Goal: Transaction & Acquisition: Download file/media

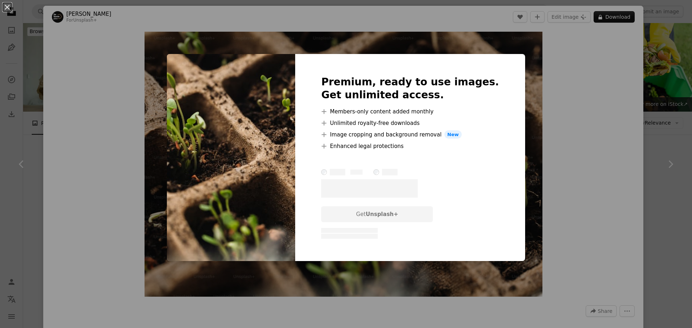
scroll to position [109, 0]
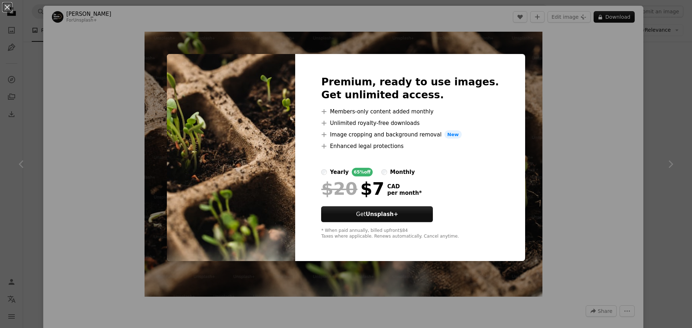
click at [561, 182] on div "An X shape Premium, ready to use images. Get unlimited access. A plus sign Memb…" at bounding box center [346, 164] width 692 height 328
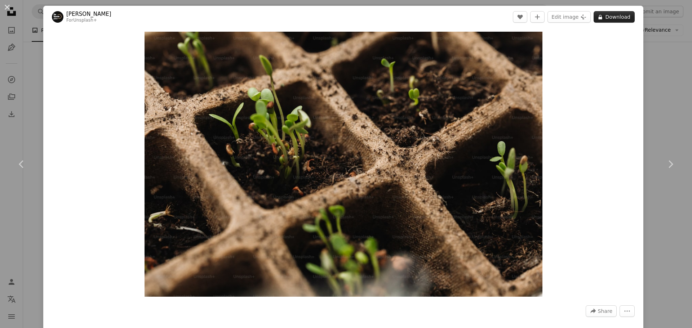
click at [598, 14] on icon "A lock" at bounding box center [600, 16] width 5 height 5
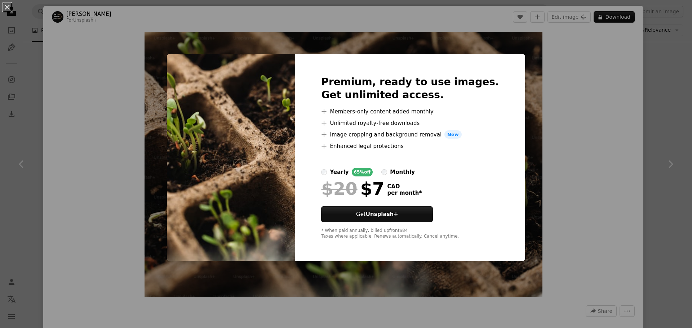
click at [577, 64] on div "An X shape Premium, ready to use images. Get unlimited access. A plus sign Memb…" at bounding box center [346, 164] width 692 height 328
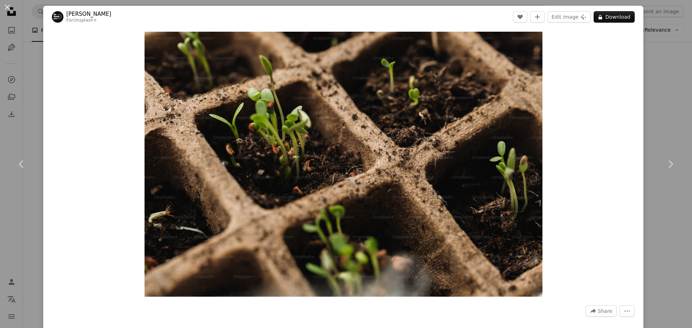
click at [648, 21] on div "An X shape Chevron left Chevron right [PERSON_NAME] For Unsplash+ A heart A plu…" at bounding box center [346, 164] width 692 height 328
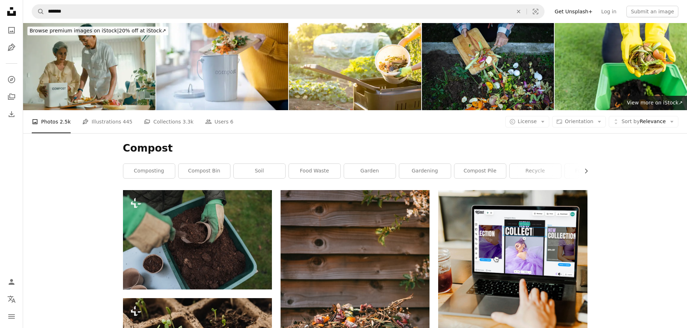
scroll to position [0, 0]
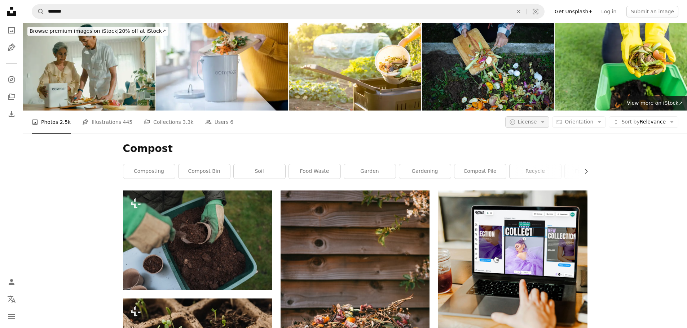
drag, startPoint x: 537, startPoint y: 129, endPoint x: 539, endPoint y: 123, distance: 6.4
click at [537, 128] on div "A photo Photos 2.5k Pen Tool Illustrations 445 A stack of folders Collections 3…" at bounding box center [355, 122] width 646 height 23
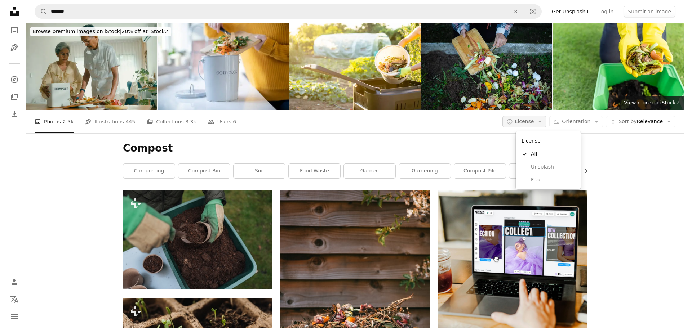
scroll to position [0, 0]
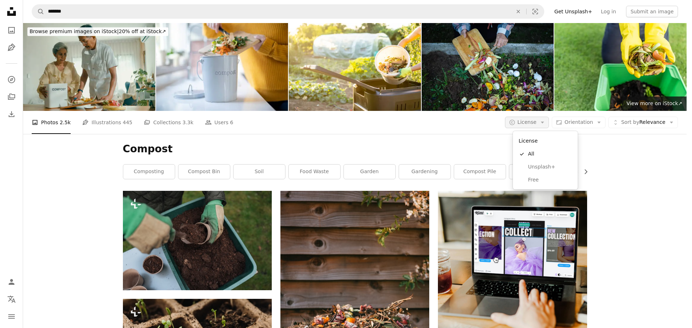
click at [537, 123] on span "License" at bounding box center [527, 122] width 19 height 6
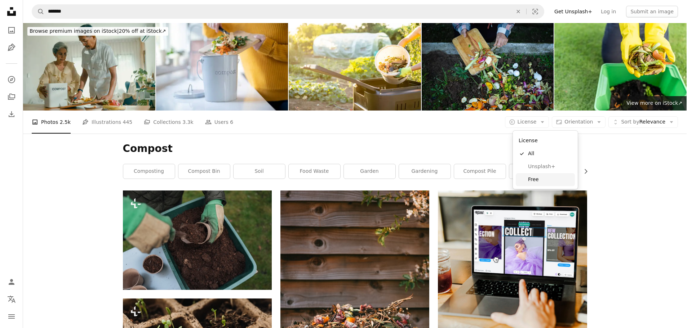
click at [544, 178] on span "Free" at bounding box center [550, 179] width 44 height 7
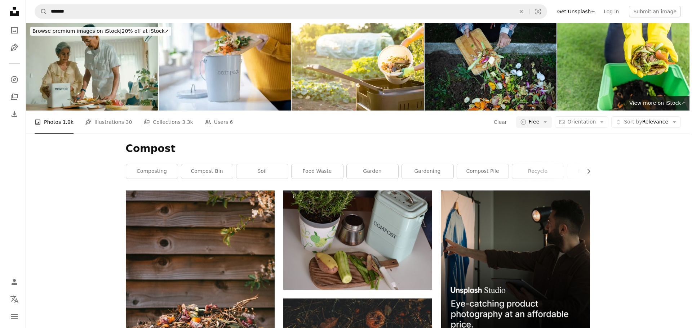
scroll to position [360, 0]
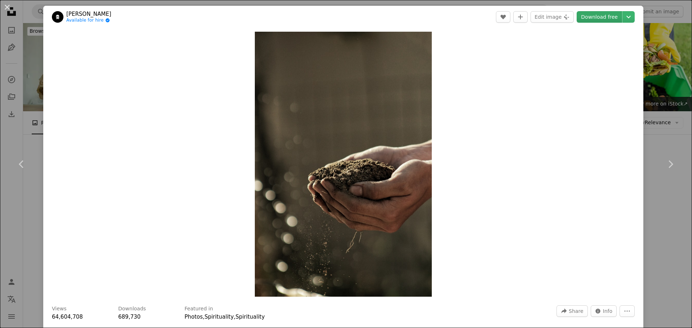
click at [595, 14] on link "Download free" at bounding box center [599, 17] width 45 height 12
